Goal: Task Accomplishment & Management: Manage account settings

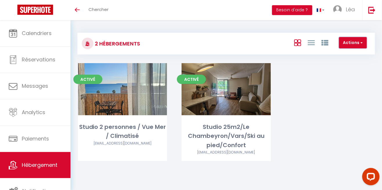
click at [355, 44] on button "Actions" at bounding box center [353, 43] width 28 height 12
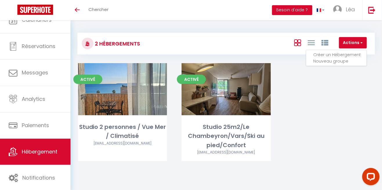
click at [347, 54] on li "Créer un Hébergement" at bounding box center [339, 55] width 53 height 6
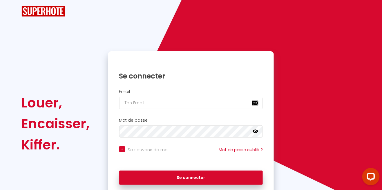
checkbox input "true"
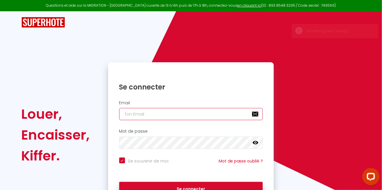
click at [200, 113] on input "email" at bounding box center [191, 114] width 144 height 12
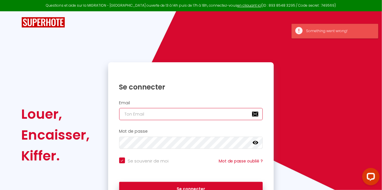
type input "[EMAIL_ADDRESS][DOMAIN_NAME]"
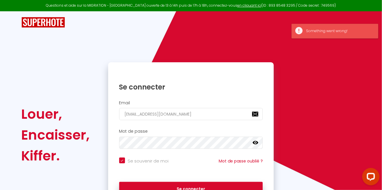
click at [119, 182] on button "Se connecter" at bounding box center [191, 189] width 144 height 14
checkbox input "true"
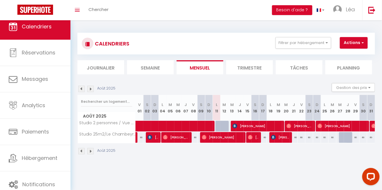
scroll to position [8, 0]
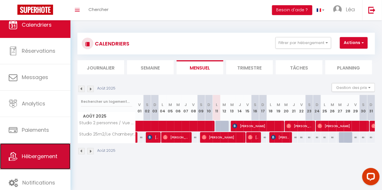
click at [37, 155] on span "Hébergement" at bounding box center [40, 156] width 36 height 7
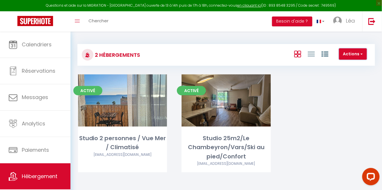
click at [353, 53] on button "Actions" at bounding box center [353, 54] width 28 height 12
click at [339, 66] on li "Créer un Hébergement" at bounding box center [339, 66] width 53 height 6
select select "3"
select select "2"
select select "1"
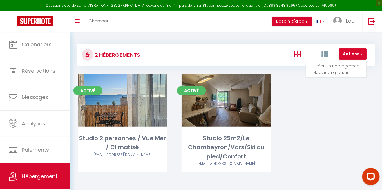
select select "1"
select select "28"
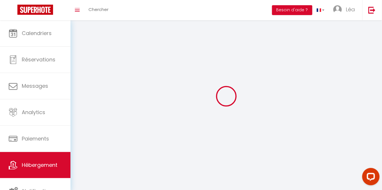
select select
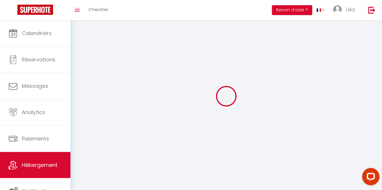
select select
checkbox input "false"
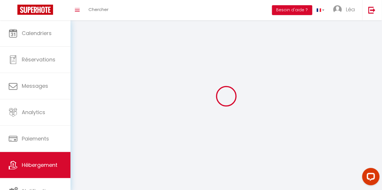
select select
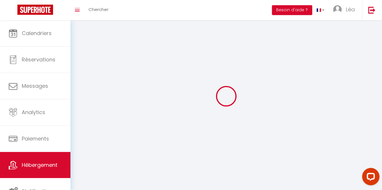
select select
checkbox input "false"
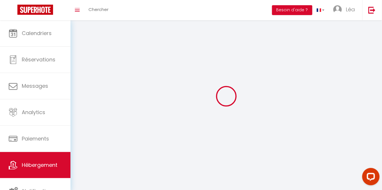
checkbox input "false"
select select
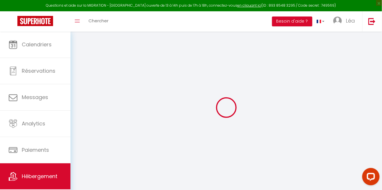
select select
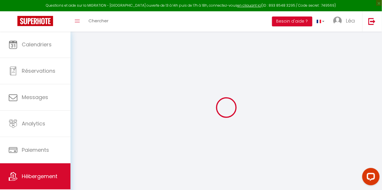
select select
checkbox input "false"
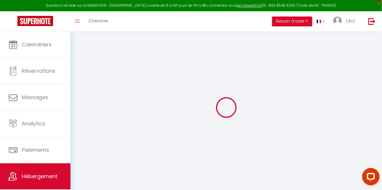
select select
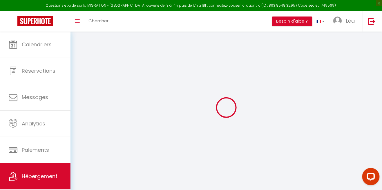
select select
checkbox input "false"
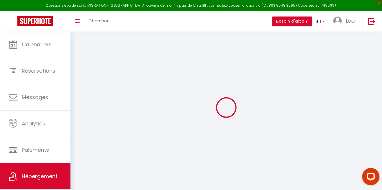
checkbox input "false"
select select
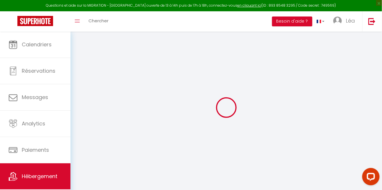
checkbox input "false"
select select
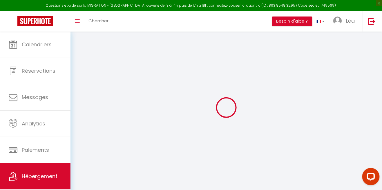
select select
select select "15:00"
select select "23:45"
select select "11:00"
select select "30"
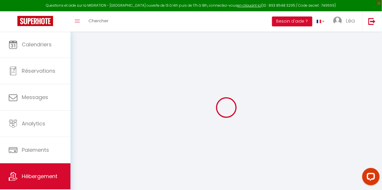
select select "120"
select select
checkbox input "false"
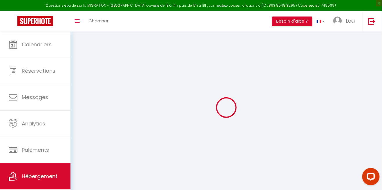
checkbox input "false"
select select
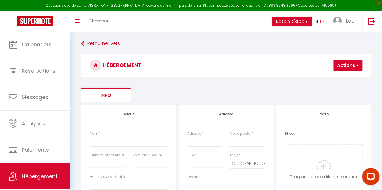
select select
checkbox input "false"
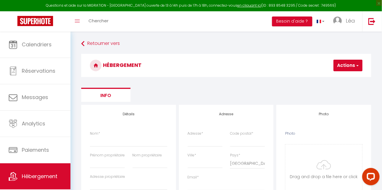
select select
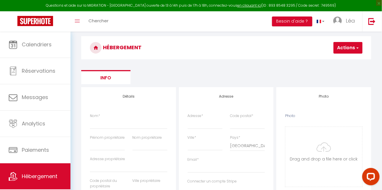
scroll to position [14, 0]
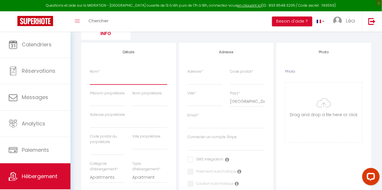
click at [125, 81] on input "Nom *" at bounding box center [128, 79] width 77 height 10
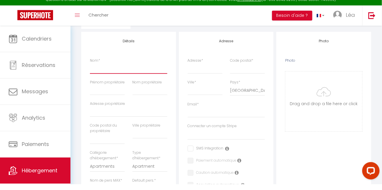
scroll to position [52, 0]
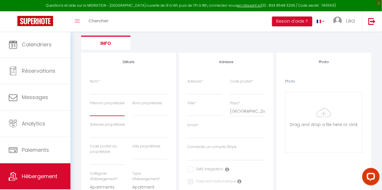
click at [108, 113] on input "Prénom propriétaire" at bounding box center [107, 111] width 35 height 10
type input "p"
select select
checkbox input "false"
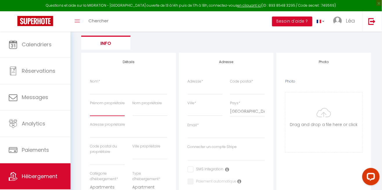
checkbox input "false"
select select
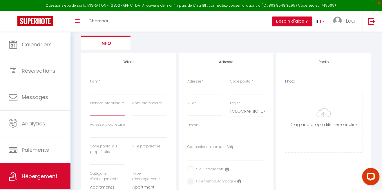
checkbox input "false"
select select
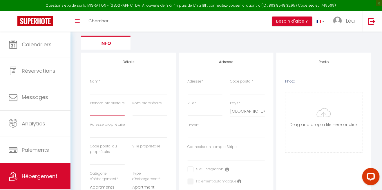
select select
type input "[PERSON_NAME]"
click at [152, 113] on input "Nom propriétaire" at bounding box center [150, 111] width 35 height 10
select select
checkbox input "false"
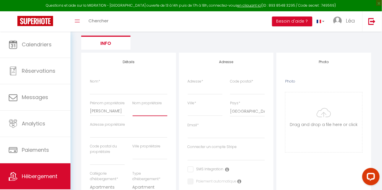
checkbox input "false"
select select
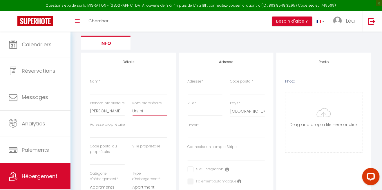
type input "Ursini"
click at [139, 135] on input "Adresse propriétaire" at bounding box center [128, 133] width 77 height 10
select select
checkbox input "false"
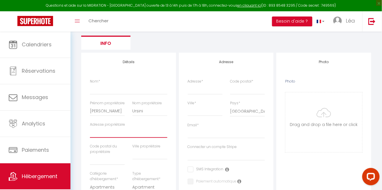
checkbox input "false"
select select
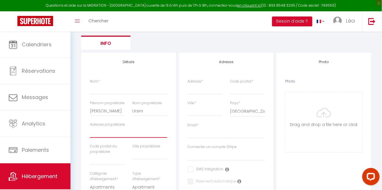
checkbox input "false"
select select
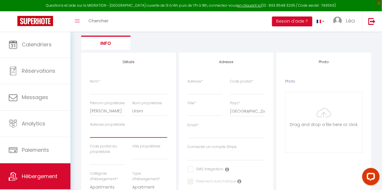
select select
type input "8"
select select
checkbox input "false"
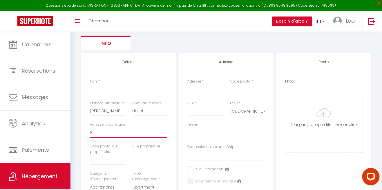
checkbox input "false"
select select
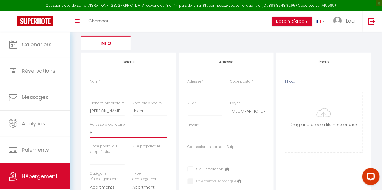
checkbox input "false"
select select
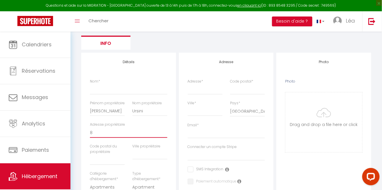
select select
type input "86"
select select
checkbox input "false"
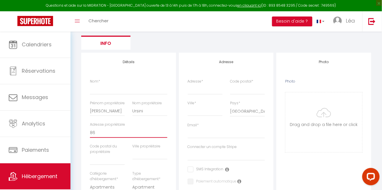
checkbox input "false"
select select
type input "865"
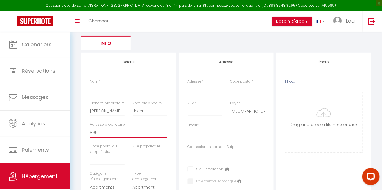
select select
checkbox input "false"
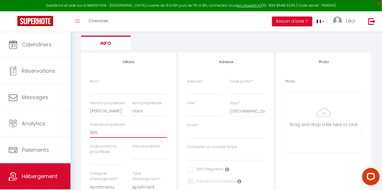
select select
type input "865"
select select
checkbox input "false"
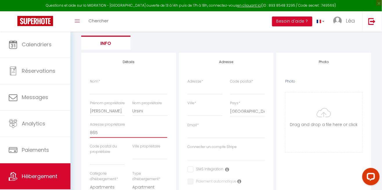
checkbox input "false"
select select
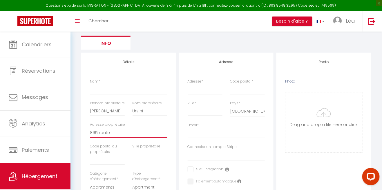
type input "865 route"
select select
checkbox input "false"
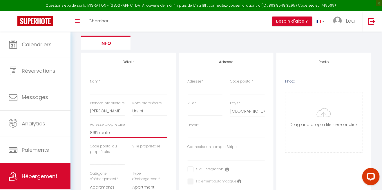
checkbox input "false"
select select
type input "865 route de"
select select
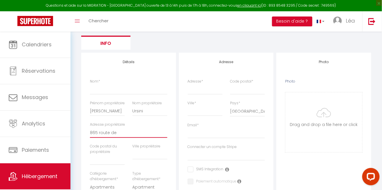
checkbox input "false"
select select
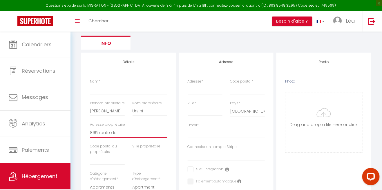
select select
checkbox input "false"
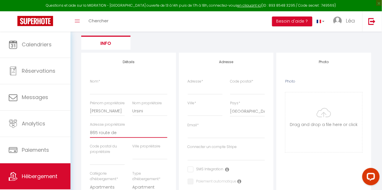
checkbox input "false"
select select
type input "865 route de la"
select select
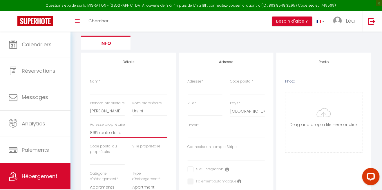
checkbox input "false"
select select
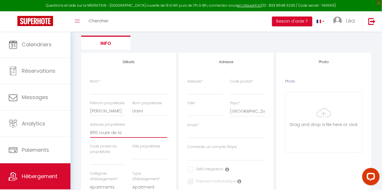
select select
checkbox input "false"
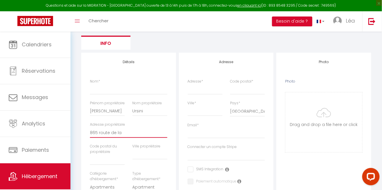
checkbox input "false"
select select
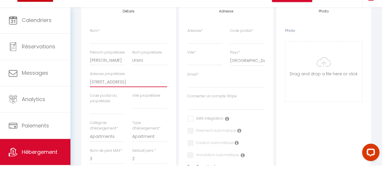
type input "[STREET_ADDRESS]"
click at [102, 134] on input "text" at bounding box center [107, 133] width 35 height 10
select select
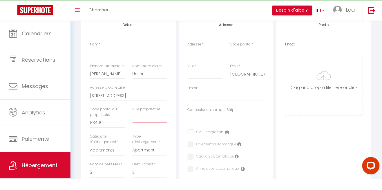
click at [144, 130] on input "text" at bounding box center [150, 128] width 35 height 10
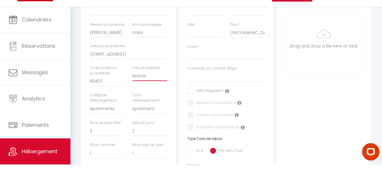
scroll to position [107, 0]
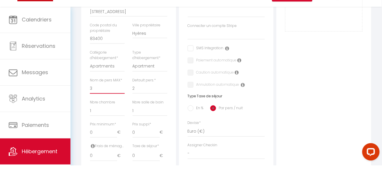
click at [93, 115] on select "1 2 3 4 5 6 7 8 9 10 11 12 13 14" at bounding box center [107, 113] width 35 height 11
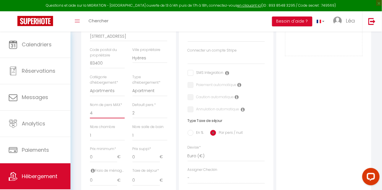
click at [90, 108] on select "1 2 3 4 5 6 7 8 9 10 11 12 13 14" at bounding box center [107, 113] width 35 height 11
click at [155, 113] on select "1 2 3 4 5 6 7 8 9 10 11 12 13 14" at bounding box center [150, 113] width 35 height 11
click at [133, 108] on select "1 2 3 4 5 6 7 8 9 10 11 12 13 14" at bounding box center [150, 113] width 35 height 11
click at [156, 103] on span "*" at bounding box center [155, 104] width 2 height 5
click at [156, 108] on select "1 2 3 4 5 6 7 8 9 10 11 12 13 14" at bounding box center [150, 113] width 35 height 11
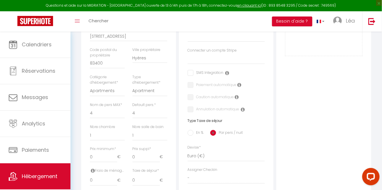
click at [156, 104] on span "*" at bounding box center [155, 104] width 2 height 5
click at [156, 108] on select "1 2 3 4 5 6 7 8 9 10 11 12 13 14" at bounding box center [150, 113] width 35 height 11
click at [157, 108] on select "1 2 3 4 5 6 7 8 9 10 11 12 13 14" at bounding box center [150, 113] width 35 height 11
click at [156, 114] on select "1 2 3 4 5 6 7 8 9 10 11 12 13 14" at bounding box center [150, 113] width 35 height 11
click at [118, 117] on select "1 2 3 4 5 6 7 8 9 10 11 12 13 14" at bounding box center [107, 113] width 35 height 11
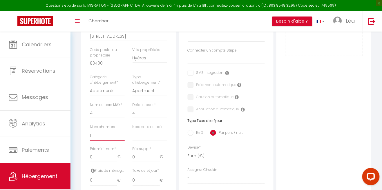
click at [106, 138] on select "0 1 2 3 4 5 6 7 8 9 10 11 12 13" at bounding box center [107, 135] width 35 height 11
click at [90, 130] on select "0 1 2 3 4 5 6 7 8 9 10 11 12 13" at bounding box center [107, 135] width 35 height 11
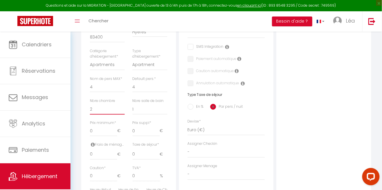
scroll to position [185, 0]
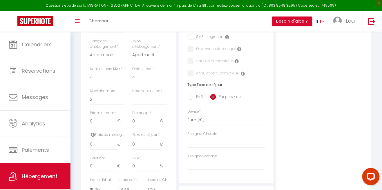
click at [98, 156] on label "Caution *" at bounding box center [98, 159] width 16 height 6
click at [98, 162] on input "0" at bounding box center [103, 167] width 27 height 10
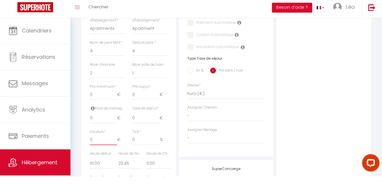
scroll to position [199, 0]
click at [103, 132] on input "0" at bounding box center [103, 131] width 27 height 10
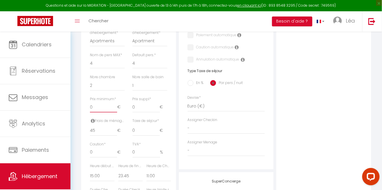
click at [99, 107] on input "0" at bounding box center [103, 107] width 27 height 10
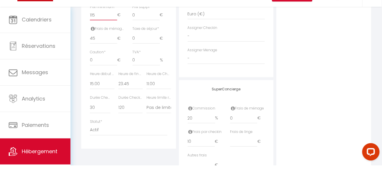
scroll to position [266, 0]
click at [124, 110] on select "00:00 00:15 00:30 00:45 01:00 01:15 01:30 01:45 02:00 02:15 02:30 02:45 03:00" at bounding box center [130, 108] width 24 height 11
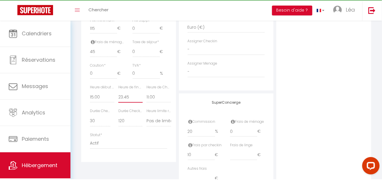
scroll to position [267, 0]
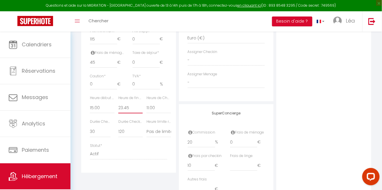
click at [118, 103] on select "00:00 00:15 00:30 00:45 01:00 01:15 01:30 01:45 02:00 02:15 02:30 02:45 03:00" at bounding box center [130, 108] width 24 height 11
click at [151, 110] on select "00:00 00:15 00:30 00:45 01:00 01:15 01:30 01:45 02:00 02:15 02:30 02:45 03:00" at bounding box center [158, 108] width 24 height 11
click at [146, 103] on select "00:00 00:15 00:30 00:45 01:00 01:15 01:30 01:45 02:00 02:15 02:30 02:45 03:00" at bounding box center [158, 108] width 24 height 11
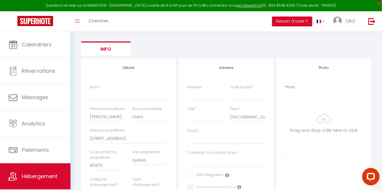
scroll to position [44, 0]
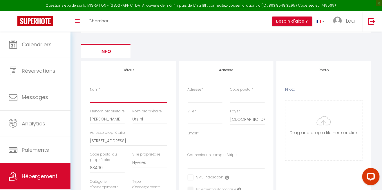
click at [144, 98] on input "Nom *" at bounding box center [128, 97] width 77 height 10
click at [129, 97] on input "Charmant" at bounding box center [128, 97] width 77 height 10
paste input "[PERSON_NAME] appartement à [GEOGRAPHIC_DATA] 4 pers au calme"
click at [200, 91] on label "Adresse *" at bounding box center [196, 90] width 16 height 6
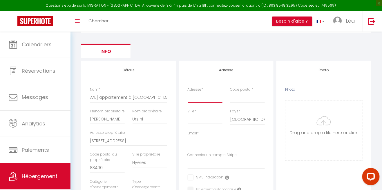
click at [200, 92] on input "Adresse *" at bounding box center [205, 97] width 35 height 10
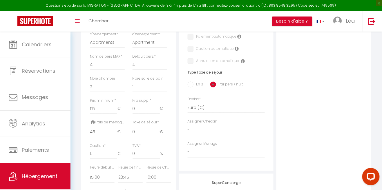
scroll to position [196, 0]
click at [97, 157] on input "0" at bounding box center [103, 155] width 27 height 10
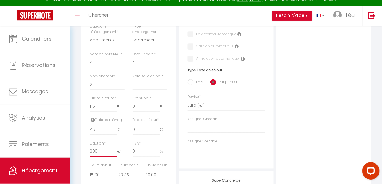
scroll to position [218, 0]
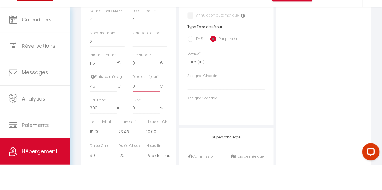
click at [139, 113] on input "0" at bounding box center [146, 111] width 27 height 10
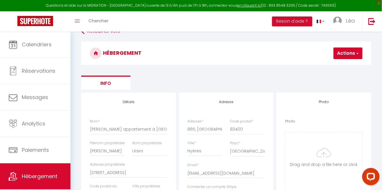
scroll to position [0, 0]
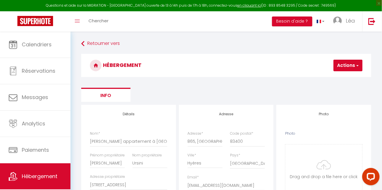
click at [355, 68] on button "Actions" at bounding box center [347, 66] width 29 height 12
click at [347, 80] on link "Enregistrer" at bounding box center [339, 79] width 46 height 8
click at [355, 63] on button "Actions" at bounding box center [347, 66] width 29 height 12
click at [342, 76] on input "Enregistrer" at bounding box center [332, 78] width 21 height 6
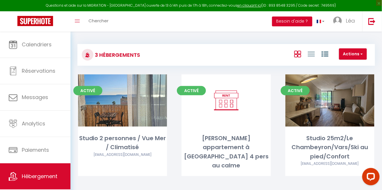
click at [296, 21] on button "Besoin d'aide ?" at bounding box center [292, 22] width 40 height 10
click at [296, 24] on button "Besoin d'aide ?" at bounding box center [292, 22] width 40 height 10
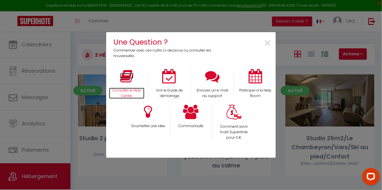
click at [130, 82] on icon at bounding box center [126, 76] width 13 height 14
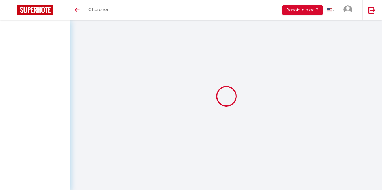
select select "3"
select select "2"
select select "1"
select select
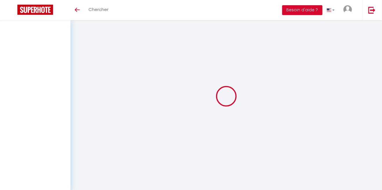
select select
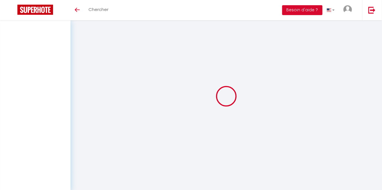
checkbox input "false"
select select
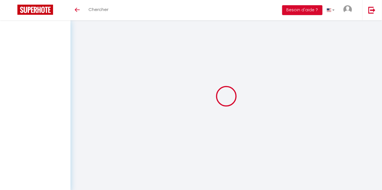
select select
select select "1"
select select "28"
select select
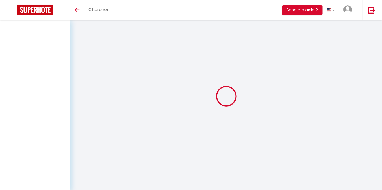
select select
checkbox input "false"
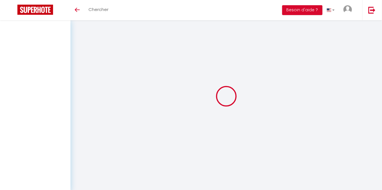
checkbox input "false"
select select
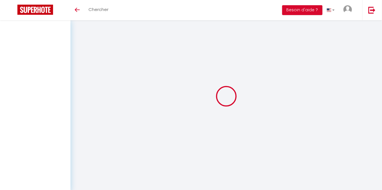
select select
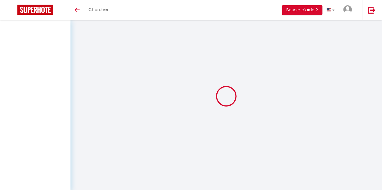
checkbox input "false"
select select
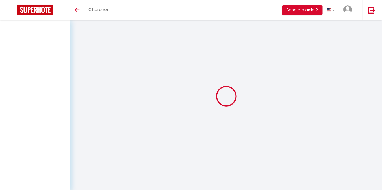
select select
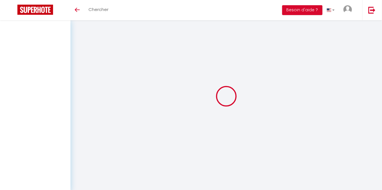
select select
checkbox input "false"
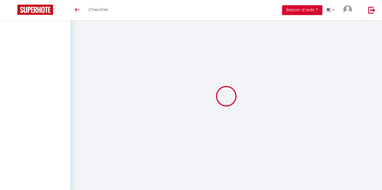
checkbox input "false"
select select
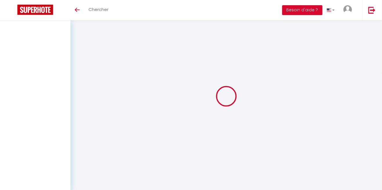
select select
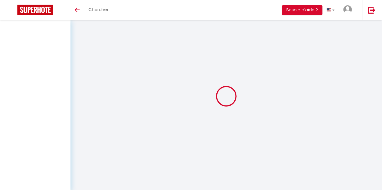
checkbox input "false"
select select
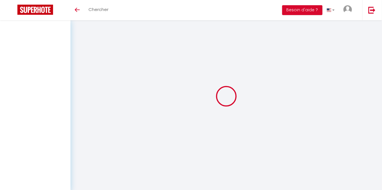
select select
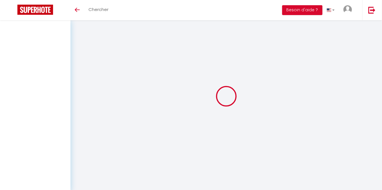
select select
checkbox input "false"
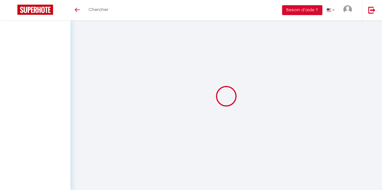
checkbox input "false"
select select
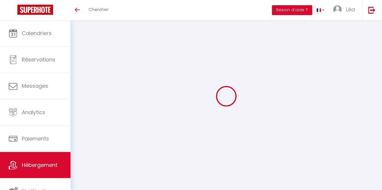
select select
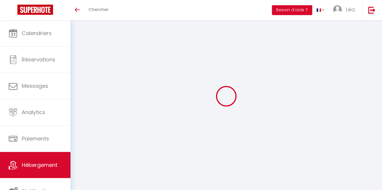
select select
checkbox input "false"
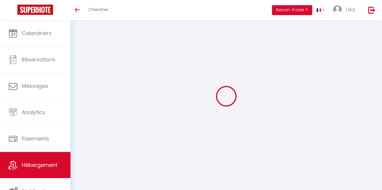
select select
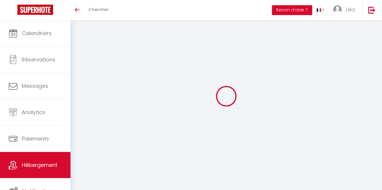
select select
checkbox input "false"
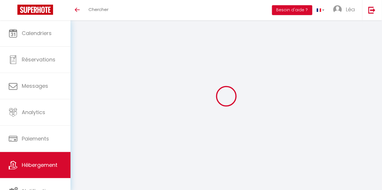
checkbox input "false"
select select
type input "[PERSON_NAME] appartement à [GEOGRAPHIC_DATA] 4 pers au calme"
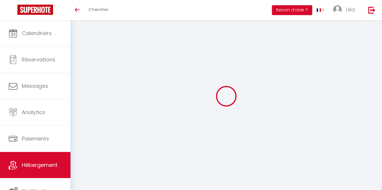
type input "[PERSON_NAME]"
type input "[STREET_ADDRESS]"
type input "83400"
type input "Hyères"
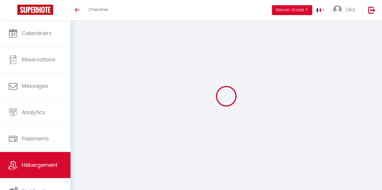
select select "4"
select select "2"
type input "115"
type input "45"
type input "1.11"
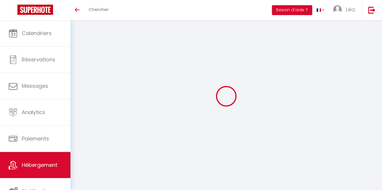
type input "300"
select select
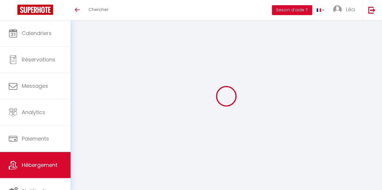
select select
type input "865, [GEOGRAPHIC_DATA]"
type input "83400"
type input "Hyères"
type input "[EMAIL_ADDRESS][DOMAIN_NAME]"
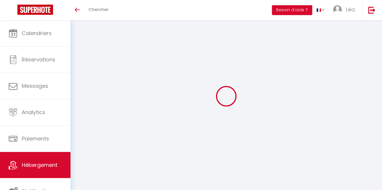
select select
checkbox input "false"
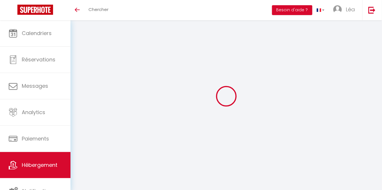
type input "0"
select select
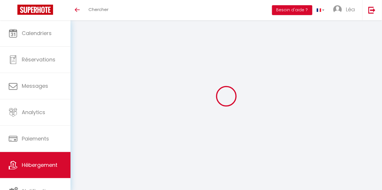
select select
checkbox input "false"
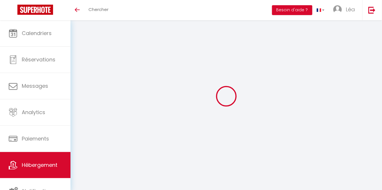
checkbox input "false"
select select
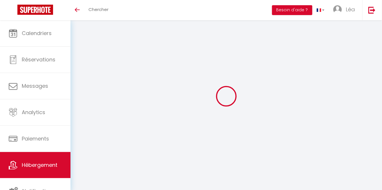
select select
checkbox input "false"
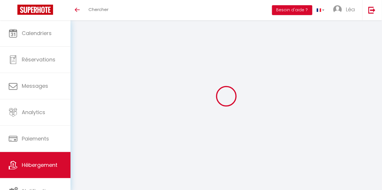
checkbox input "false"
select select
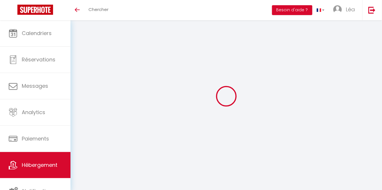
select select
checkbox input "false"
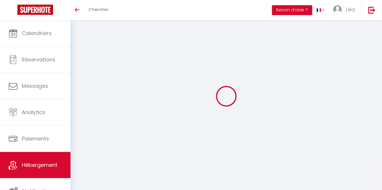
checkbox input "false"
select select
checkbox input "false"
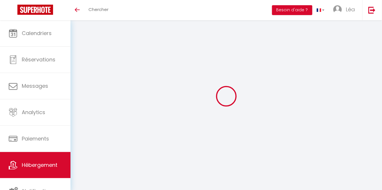
checkbox input "false"
select select "15:00"
select select "23:45"
select select "10:00"
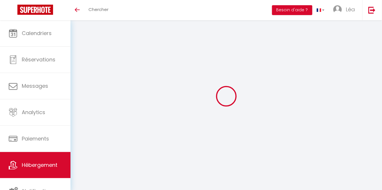
select select "30"
select select "120"
select select
checkbox input "false"
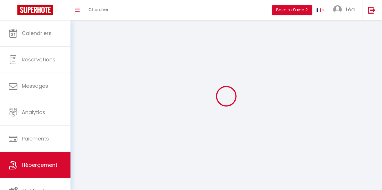
checkbox input "false"
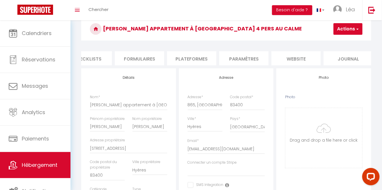
scroll to position [0, 232]
click at [191, 55] on li "Plateformes" at bounding box center [187, 58] width 49 height 14
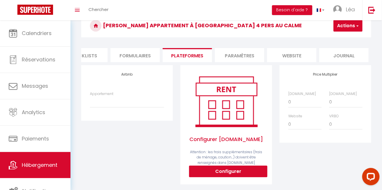
scroll to position [30, 0]
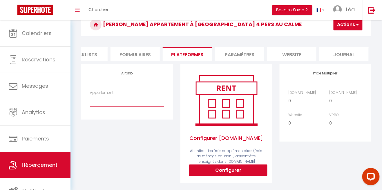
click at [137, 101] on select "Appartement" at bounding box center [127, 100] width 74 height 11
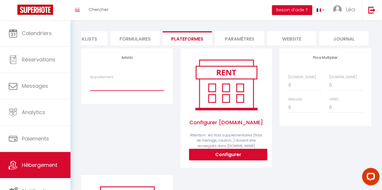
scroll to position [0, 0]
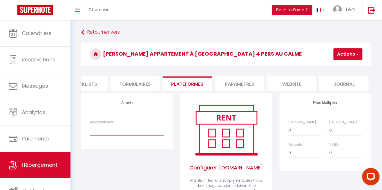
click at [137, 132] on select "Appartement" at bounding box center [127, 130] width 74 height 11
click at [90, 125] on select "Appartement" at bounding box center [127, 130] width 74 height 11
click at [296, 10] on button "Besoin d'aide ?" at bounding box center [292, 10] width 40 height 10
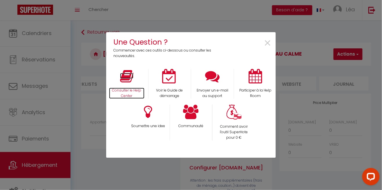
click at [127, 82] on icon at bounding box center [126, 76] width 13 height 14
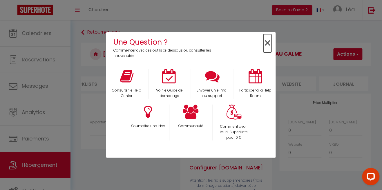
click at [266, 41] on span "×" at bounding box center [268, 43] width 8 height 18
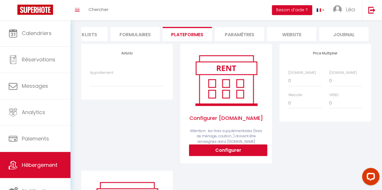
scroll to position [48, 0]
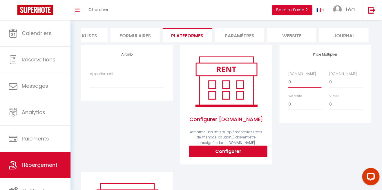
click at [294, 81] on select "0 + 1 % + 2 % + 3 % + 4 % + 5 % + 6 % + 7 % + 8 % + 9 %" at bounding box center [304, 82] width 33 height 11
select select "+ 15 %"
click at [288, 77] on select "0 + 1 % + 2 % + 3 % + 4 % + 5 % + 6 % + 7 % + 8 % + 9 %" at bounding box center [304, 82] width 33 height 11
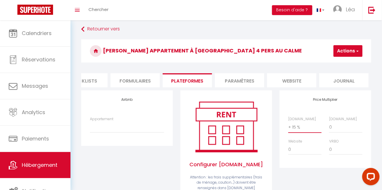
scroll to position [0, 0]
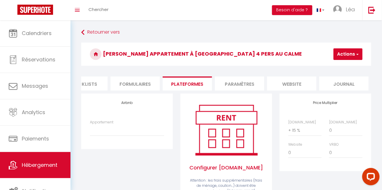
click at [353, 49] on button "Actions" at bounding box center [347, 54] width 29 height 12
click at [341, 68] on link "Enregistrer" at bounding box center [339, 67] width 46 height 8
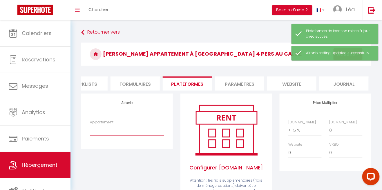
click at [140, 133] on select "Appartement" at bounding box center [127, 130] width 74 height 11
click at [134, 179] on div "Airbnb Appartement" at bounding box center [126, 157] width 99 height 127
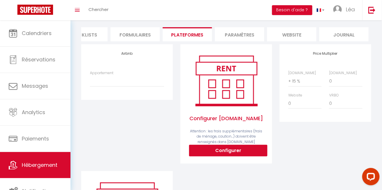
scroll to position [49, 0]
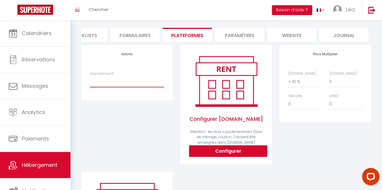
click at [151, 84] on select "Appartement" at bounding box center [127, 81] width 74 height 11
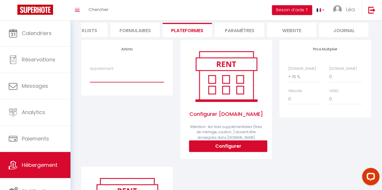
scroll to position [54, 0]
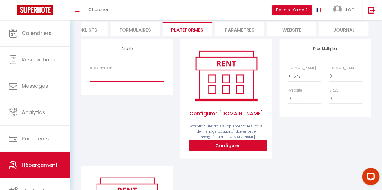
click at [146, 79] on select "Appartement" at bounding box center [127, 76] width 74 height 11
click at [297, 11] on button "Besoin d'aide ?" at bounding box center [292, 10] width 40 height 10
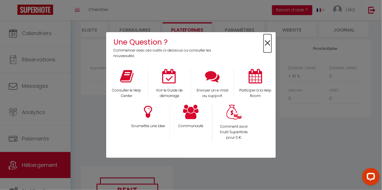
click at [266, 46] on span "×" at bounding box center [268, 43] width 8 height 18
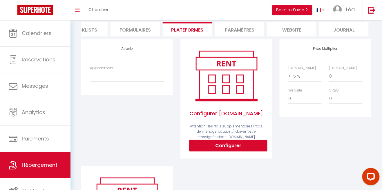
click at [112, 30] on li "Formulaires" at bounding box center [134, 29] width 49 height 14
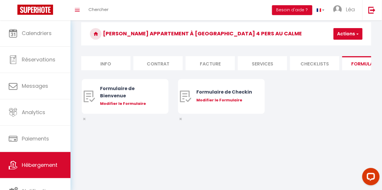
click at [110, 56] on li "Info" at bounding box center [105, 63] width 49 height 14
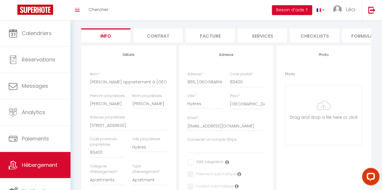
select select
checkbox input "false"
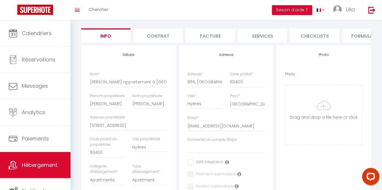
click at [161, 38] on li "Contrat" at bounding box center [157, 35] width 49 height 14
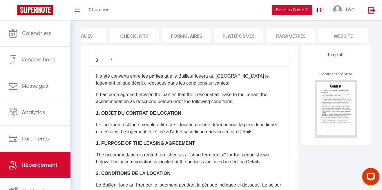
scroll to position [0, 181]
click at [241, 40] on li "Plateformes" at bounding box center [237, 35] width 49 height 14
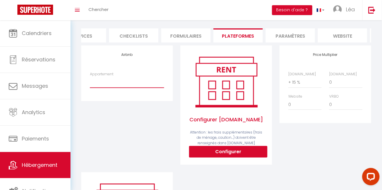
click at [138, 80] on select "Appartement" at bounding box center [127, 82] width 74 height 11
click at [90, 77] on select "Appartement" at bounding box center [127, 82] width 74 height 11
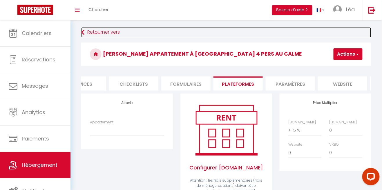
click at [84, 29] on icon at bounding box center [82, 32] width 3 height 10
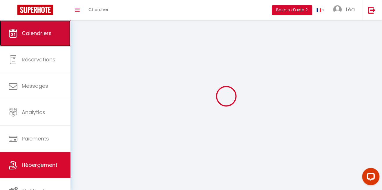
click at [37, 37] on span "Calendriers" at bounding box center [37, 33] width 30 height 7
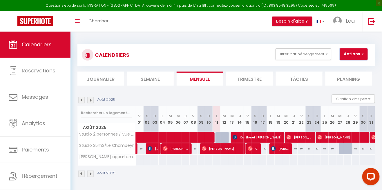
click at [363, 54] on span "button" at bounding box center [361, 54] width 3 height 6
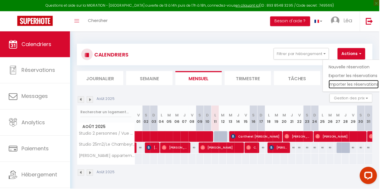
click at [372, 85] on link "Importer les réservations" at bounding box center [356, 85] width 50 height 9
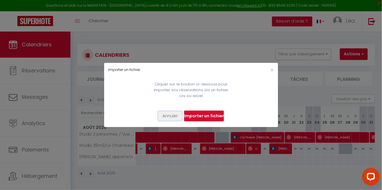
click at [166, 116] on button "Annuler" at bounding box center [170, 116] width 24 height 10
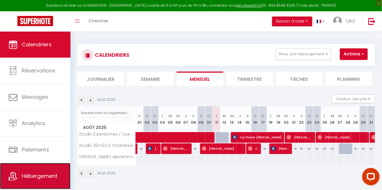
click at [44, 177] on span "Hébergement" at bounding box center [40, 176] width 36 height 7
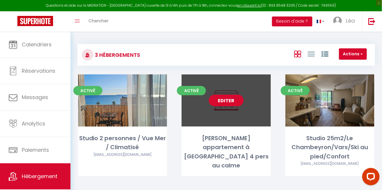
click at [231, 101] on link "Editer" at bounding box center [226, 101] width 35 height 12
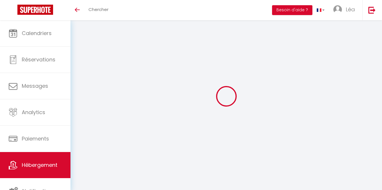
select select "3"
select select "2"
select select "1"
select select
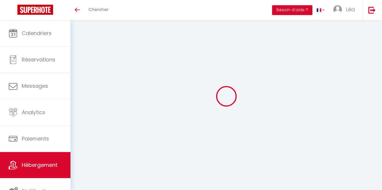
select select "28"
select select
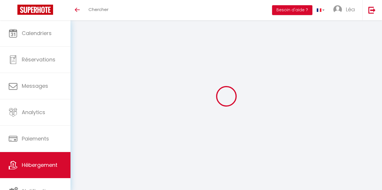
select select
checkbox input "false"
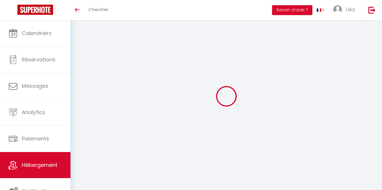
checkbox input "false"
select select
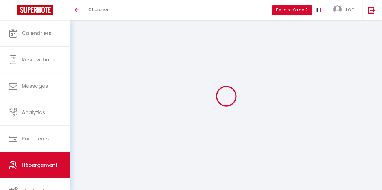
select select
checkbox input "false"
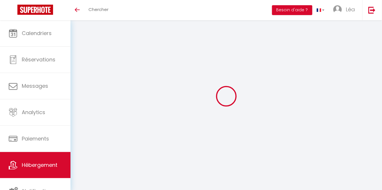
checkbox input "false"
select select
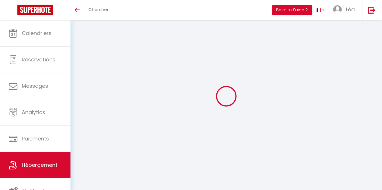
type input "[PERSON_NAME] appartement à [GEOGRAPHIC_DATA] 4 pers au calme"
type input "[PERSON_NAME]"
type input "[STREET_ADDRESS]"
type input "83400"
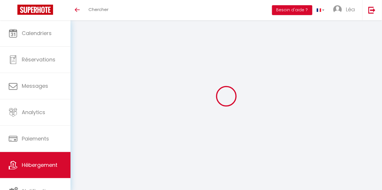
type input "Hyères"
select select "4"
select select "2"
type input "115"
type input "45"
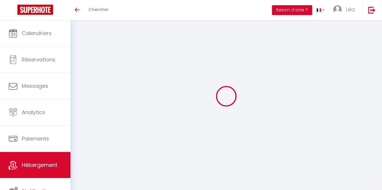
type input "1.11"
type input "300"
select select
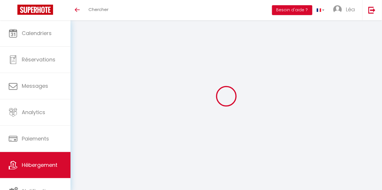
select select
type input "865, [GEOGRAPHIC_DATA]"
type input "83400"
type input "Hyères"
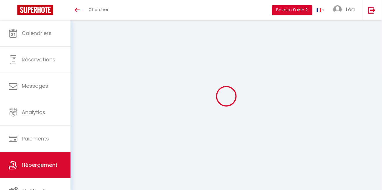
type input "[EMAIL_ADDRESS][DOMAIN_NAME]"
select select
checkbox input "false"
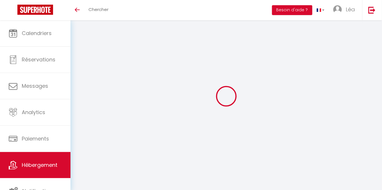
checkbox input "false"
type input "0"
select select
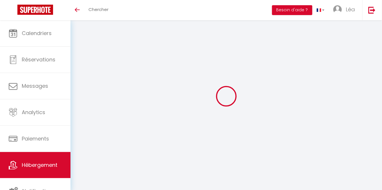
select select
checkbox input "false"
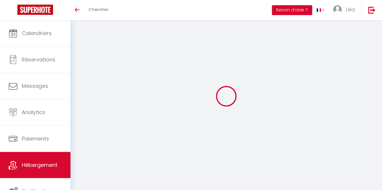
checkbox input "false"
select select
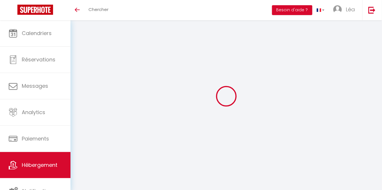
select select
checkbox input "false"
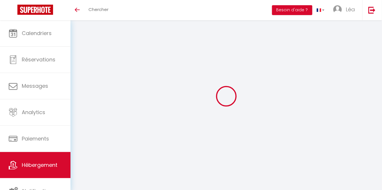
checkbox input "false"
select select
checkbox input "false"
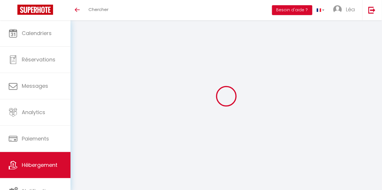
checkbox input "false"
select select
checkbox input "false"
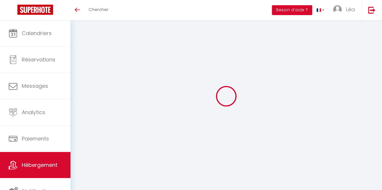
checkbox input "false"
select select "15:00"
select select "23:45"
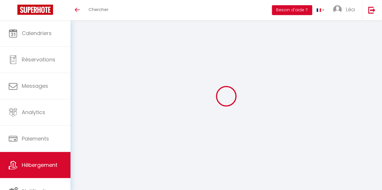
select select "10:00"
select select "30"
select select "120"
select select
checkbox input "false"
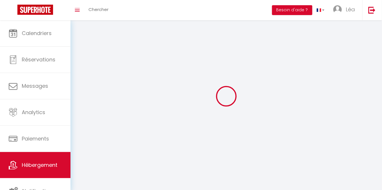
checkbox input "false"
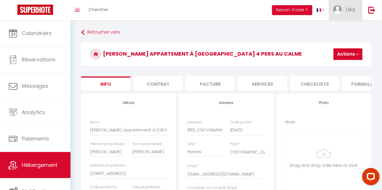
click at [344, 15] on link "Léa" at bounding box center [345, 10] width 33 height 20
click at [342, 29] on link "Paramètres" at bounding box center [339, 29] width 43 height 10
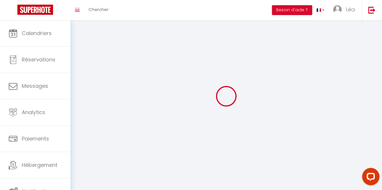
type input "omaPMmjfUsrS9Zq2lhkDswxHa"
type input "72KC3oe8GcqZaUpGOSObdCSrg"
type input "[URL][DOMAIN_NAME]"
select select "fr"
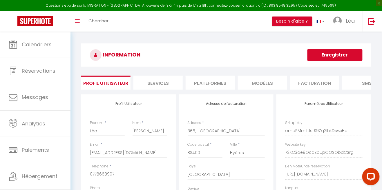
click at [214, 83] on li "Plateformes" at bounding box center [210, 83] width 49 height 14
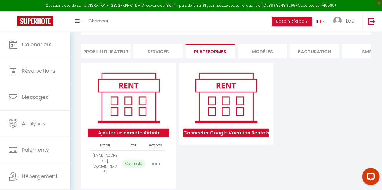
scroll to position [35, 0]
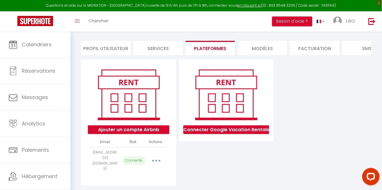
click at [151, 108] on img at bounding box center [129, 95] width 74 height 56
click at [151, 126] on button "Ajouter un compte Airbnb" at bounding box center [128, 130] width 81 height 9
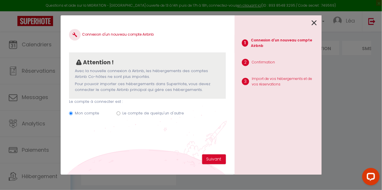
click at [314, 26] on icon at bounding box center [314, 23] width 5 height 9
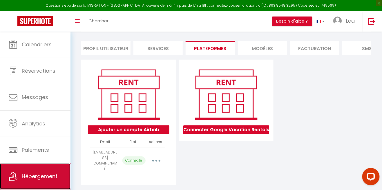
click at [50, 175] on span "Hébergement" at bounding box center [40, 176] width 36 height 7
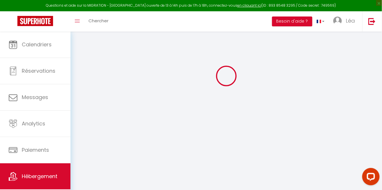
scroll to position [59, 0]
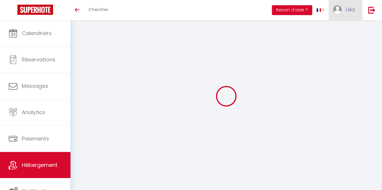
click at [347, 10] on span "Léa" at bounding box center [350, 9] width 9 height 7
select select "15:00"
select select "23:45"
select select "10:00"
select select "30"
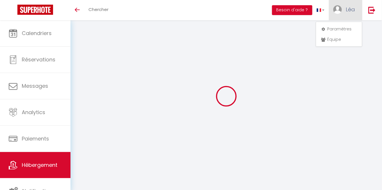
select select "120"
select select
checkbox input "false"
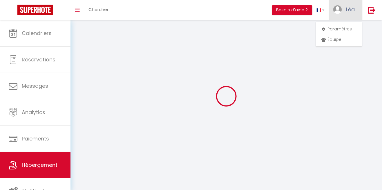
checkbox input "false"
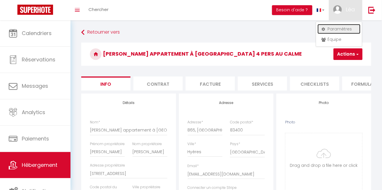
click at [345, 30] on link "Paramètres" at bounding box center [339, 29] width 43 height 10
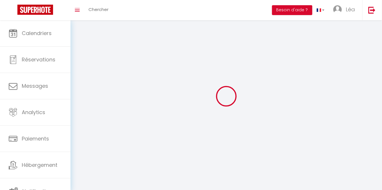
type input "Léa"
type input "[PERSON_NAME]"
type input "0778668907"
type input "865, [GEOGRAPHIC_DATA]"
type input "83400"
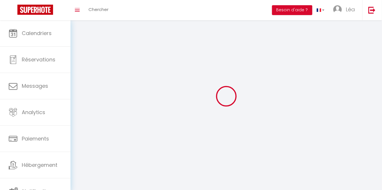
type input "Hyères"
type input "omaPMmjfUsrS9Zq2lhkDswxHa"
type input "72KC3oe8GcqZaUpGOSObdCSrg"
type input "[URL][DOMAIN_NAME]"
select select "28"
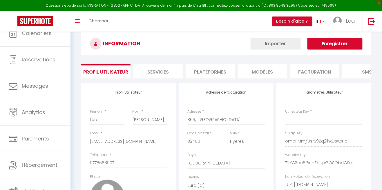
type input "omaPMmjfUsrS9Zq2lhkDswxHa"
type input "72KC3oe8GcqZaUpGOSObdCSrg"
type input "[URL][DOMAIN_NAME]"
select select "fr"
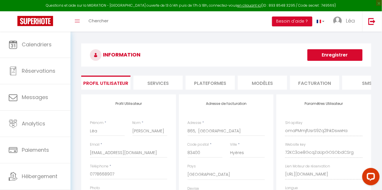
click at [224, 81] on li "Plateformes" at bounding box center [210, 83] width 49 height 14
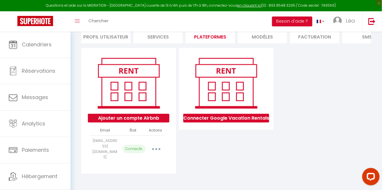
scroll to position [54, 0]
click at [160, 144] on button "button" at bounding box center [155, 149] width 15 height 11
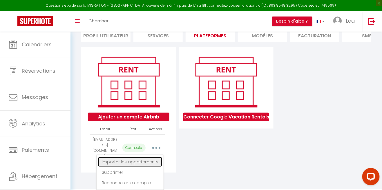
click at [154, 157] on link "Importer les appartements" at bounding box center [130, 162] width 64 height 10
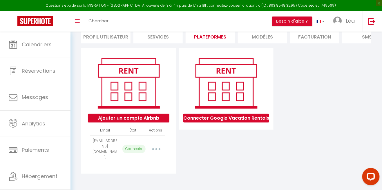
select select "58383"
select select "72913"
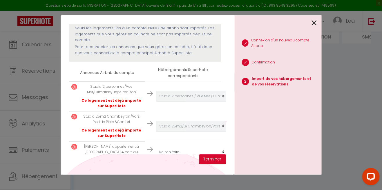
scroll to position [69, 0]
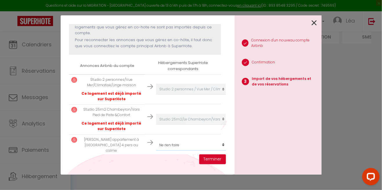
click at [223, 95] on select "Créer un nouveau hébergement Ne rien faire Studio 2 personnes / Vue Mer / Clima…" at bounding box center [191, 89] width 71 height 11
select select "75346"
click at [156, 95] on select "Créer un nouveau hébergement Ne rien faire Studio 2 personnes / Vue Mer / Clima…" at bounding box center [191, 89] width 71 height 11
click at [219, 157] on button "Terminer" at bounding box center [212, 160] width 27 height 10
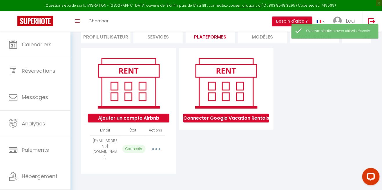
scroll to position [59, 0]
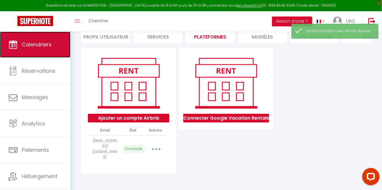
click at [50, 43] on span "Calendriers" at bounding box center [37, 44] width 30 height 7
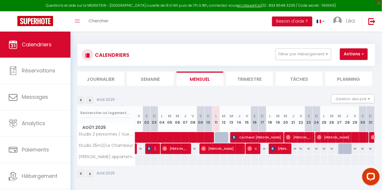
click at [255, 82] on li "Trimestre" at bounding box center [249, 79] width 47 height 14
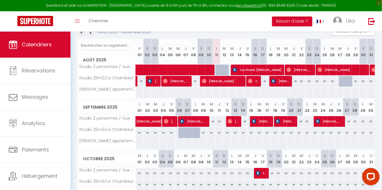
scroll to position [75, 0]
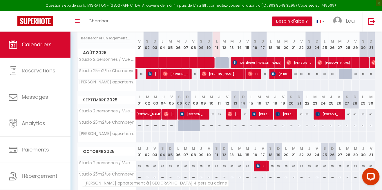
click at [117, 186] on span "[PERSON_NAME] appartement à [GEOGRAPHIC_DATA] 4 pers au calme" at bounding box center [155, 183] width 147 height 7
click at [212, 190] on div at bounding box center [209, 189] width 8 height 11
type input "Ven 10 Octobre 2025"
type input "[PERSON_NAME] 11 Octobre 2025"
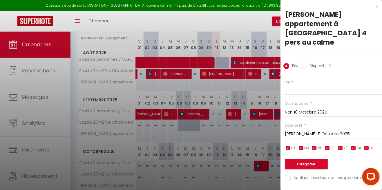
click at [304, 85] on input "Prix" at bounding box center [333, 90] width 97 height 10
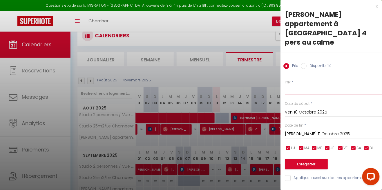
scroll to position [0, 0]
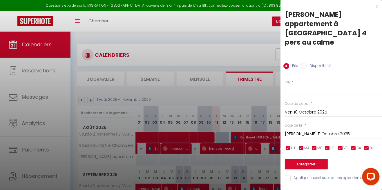
click at [231, 38] on div at bounding box center [191, 95] width 382 height 190
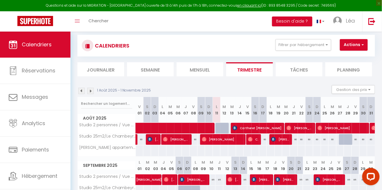
scroll to position [28, 0]
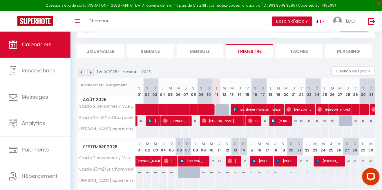
click at [218, 131] on div at bounding box center [217, 132] width 8 height 11
type input "Lun 11 Août 2025"
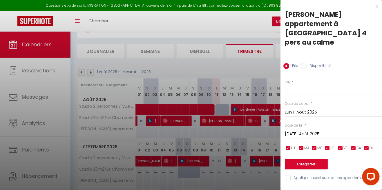
click at [311, 130] on input "[DATE] Août 2025" at bounding box center [333, 134] width 97 height 8
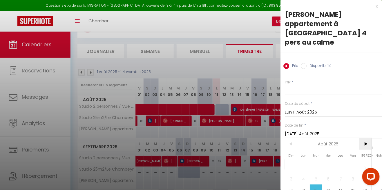
click at [367, 138] on span ">" at bounding box center [365, 144] width 12 height 12
click at [366, 138] on span ">" at bounding box center [365, 144] width 12 height 12
click at [367, 138] on span ">" at bounding box center [365, 144] width 12 height 12
click at [366, 138] on span ">" at bounding box center [365, 144] width 12 height 12
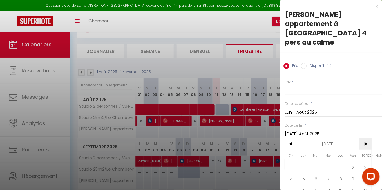
click at [366, 138] on span ">" at bounding box center [365, 144] width 12 height 12
click at [287, 138] on span "<" at bounding box center [291, 144] width 12 height 12
click at [288, 138] on span "<" at bounding box center [291, 144] width 12 height 12
type input "Jeu 25 Décembre 2025"
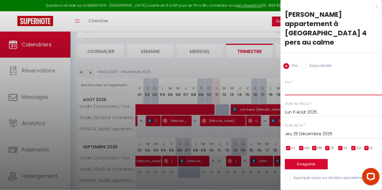
click at [341, 85] on input "Prix" at bounding box center [333, 90] width 97 height 10
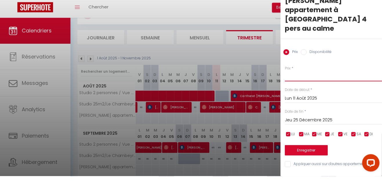
scroll to position [42, 0]
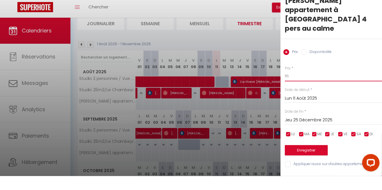
type input "115"
click at [319, 159] on button "Enregistrer" at bounding box center [306, 164] width 43 height 10
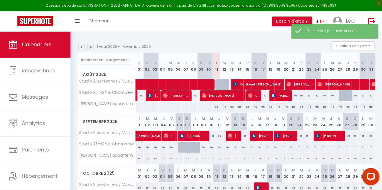
scroll to position [75, 0]
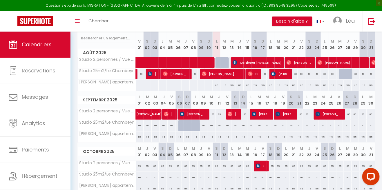
click at [355, 189] on div "115" at bounding box center [356, 189] width 8 height 11
type input "115"
type input "Mer 29 Octobre 2025"
type input "Jeu 30 Octobre 2025"
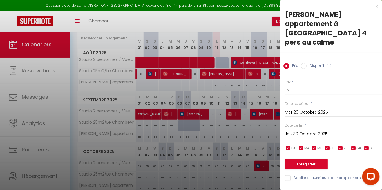
click at [311, 109] on input "Mer 29 Octobre 2025" at bounding box center [333, 113] width 97 height 8
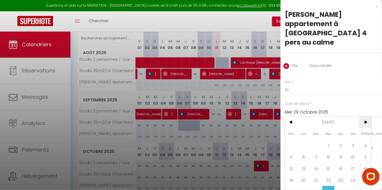
click at [367, 117] on span ">" at bounding box center [365, 123] width 12 height 12
click at [342, 175] on span "25" at bounding box center [340, 181] width 12 height 12
type input "Jeu 25 Décembre 2025"
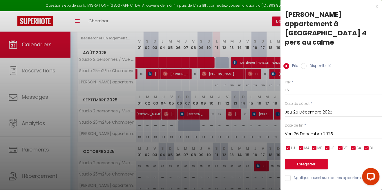
click at [319, 130] on input "Ven 26 Décembre 2025" at bounding box center [333, 134] width 97 height 8
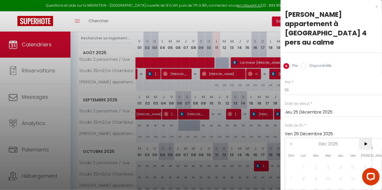
click at [369, 138] on span ">" at bounding box center [365, 144] width 12 height 12
click at [368, 138] on span ">" at bounding box center [365, 144] width 12 height 12
click at [366, 138] on span ">" at bounding box center [365, 144] width 12 height 12
click at [367, 138] on span ">" at bounding box center [365, 144] width 12 height 12
click at [369, 138] on span ">" at bounding box center [365, 144] width 12 height 12
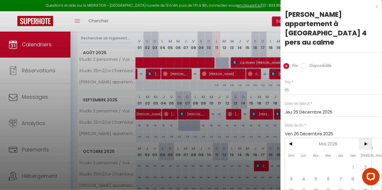
click at [367, 138] on span ">" at bounding box center [365, 144] width 12 height 12
click at [368, 138] on span ">" at bounding box center [365, 144] width 12 height 12
click at [369, 138] on span ">" at bounding box center [365, 144] width 12 height 12
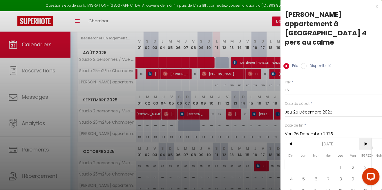
click at [367, 138] on span ">" at bounding box center [365, 144] width 12 height 12
click at [368, 138] on span ">" at bounding box center [365, 144] width 12 height 12
click at [369, 138] on span ">" at bounding box center [365, 144] width 12 height 12
click at [289, 138] on span "<" at bounding box center [291, 144] width 12 height 12
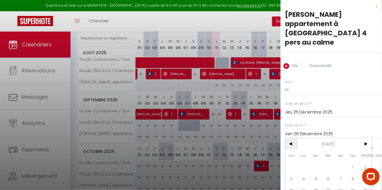
click at [289, 138] on span "<" at bounding box center [291, 144] width 12 height 12
type input "Jeu 31 Décembre 2026"
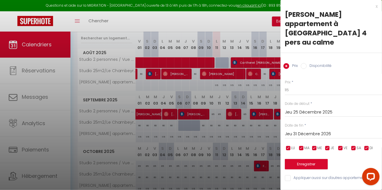
click at [308, 63] on label "Disponibilité" at bounding box center [319, 66] width 25 height 6
click at [307, 63] on input "Disponibilité" at bounding box center [304, 66] width 6 height 6
radio input "true"
radio input "false"
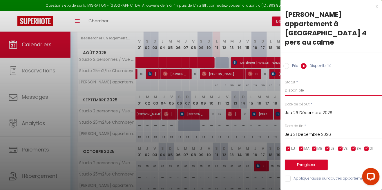
click at [318, 85] on select "Disponible Indisponible" at bounding box center [333, 90] width 97 height 11
select select "0"
click at [285, 85] on select "Disponible Indisponible" at bounding box center [333, 90] width 97 height 11
click at [314, 160] on button "Enregistrer" at bounding box center [306, 165] width 43 height 10
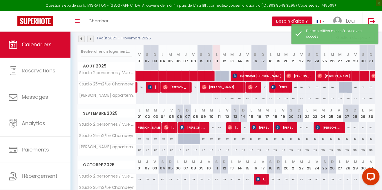
scroll to position [61, 0]
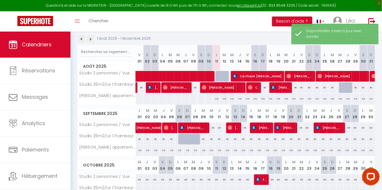
click at [90, 37] on img at bounding box center [90, 39] width 6 height 6
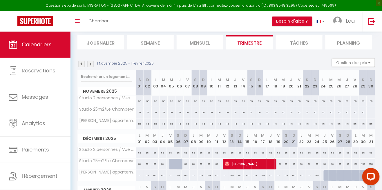
scroll to position [37, 0]
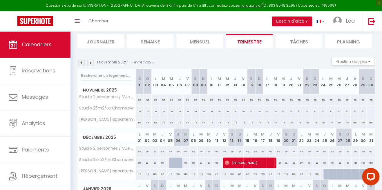
click at [142, 124] on div "115" at bounding box center [140, 122] width 8 height 11
select select "1"
type input "Sam 01 Novembre 2025"
type input "Dim 02 Novembre 2025"
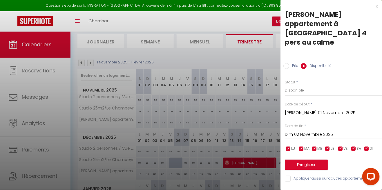
click at [116, 183] on div at bounding box center [191, 95] width 382 height 190
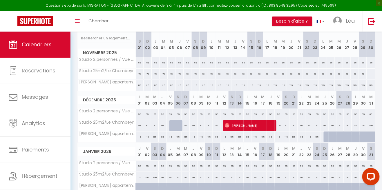
scroll to position [0, 0]
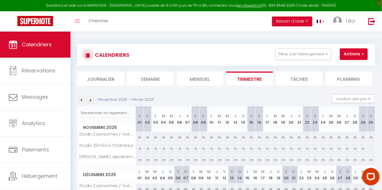
click at [78, 100] on img at bounding box center [81, 100] width 6 height 6
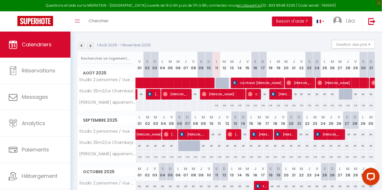
scroll to position [50, 0]
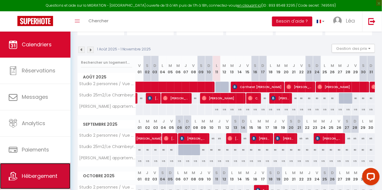
click at [48, 176] on span "Hébergement" at bounding box center [40, 176] width 36 height 7
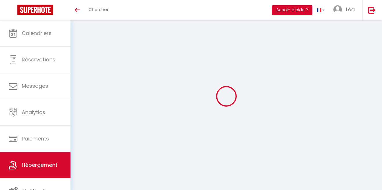
select select "3"
select select "2"
select select "1"
select select
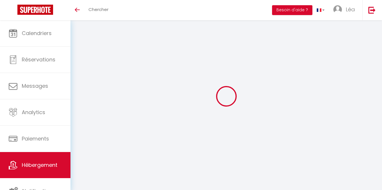
select select "28"
select select
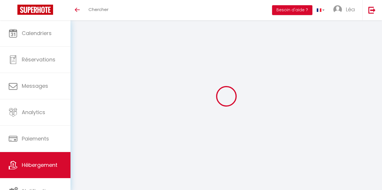
select select
checkbox input "false"
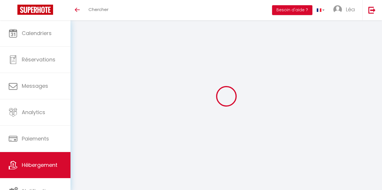
checkbox input "false"
select select
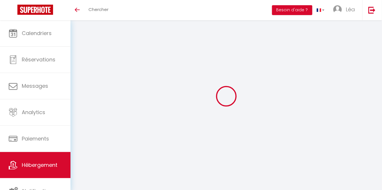
select select
checkbox input "false"
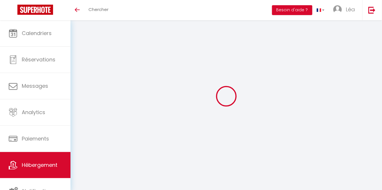
checkbox input "false"
select select
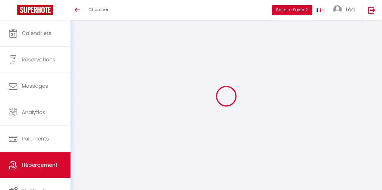
select select
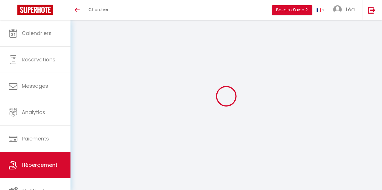
select select
checkbox input "false"
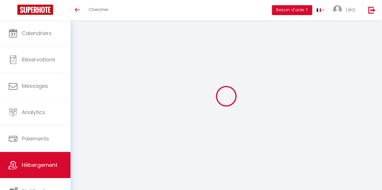
select select
type input "[PERSON_NAME] appartement à [GEOGRAPHIC_DATA] 4 pers au calme"
type input "[PERSON_NAME]"
type input "Ursini"
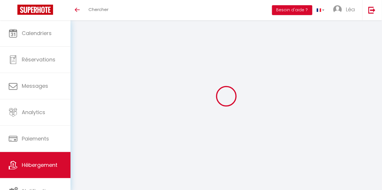
type input "[STREET_ADDRESS]"
type input "83400"
type input "Hyères"
select select "4"
select select "2"
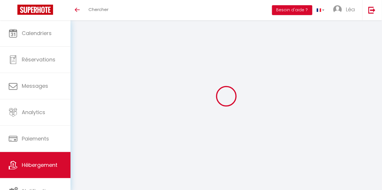
type input "115"
type input "45"
type input "1.11"
type input "300"
select select
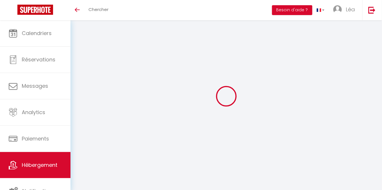
select select
type input "865, [GEOGRAPHIC_DATA]"
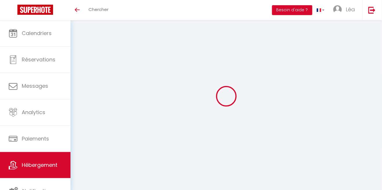
type input "83400"
type input "Hyères"
type input "[EMAIL_ADDRESS][DOMAIN_NAME]"
select select
checkbox input "false"
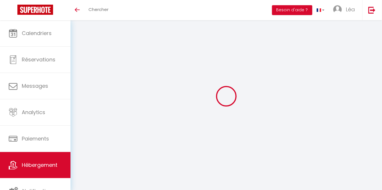
checkbox input "false"
type input "0"
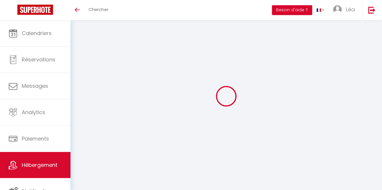
select select
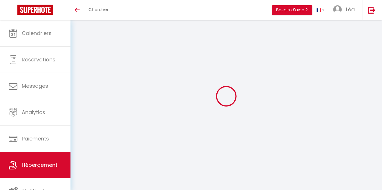
select select
checkbox input "false"
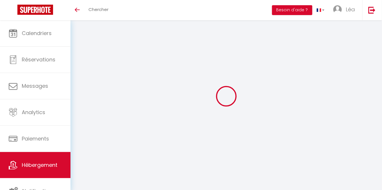
select select "15:00"
select select "23:45"
select select "10:00"
select select "30"
select select "120"
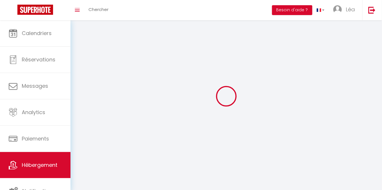
select select
checkbox input "false"
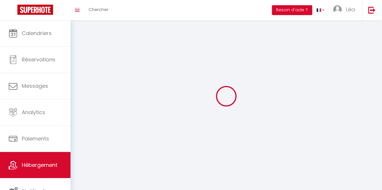
select select
checkbox input "false"
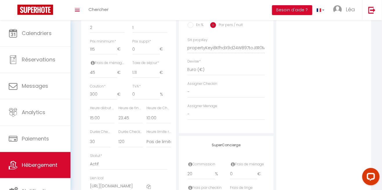
scroll to position [281, 0]
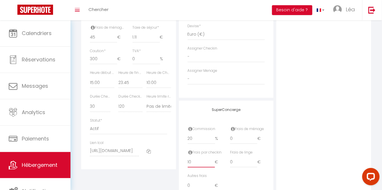
click at [199, 164] on input "10" at bounding box center [201, 162] width 27 height 10
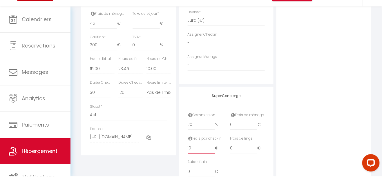
scroll to position [294, 0]
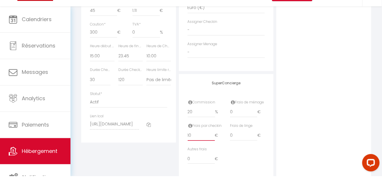
type input "1"
select select
checkbox input "false"
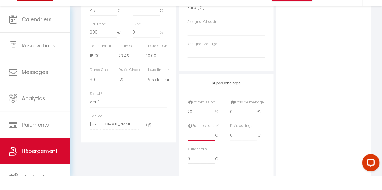
checkbox input "false"
select select
checkbox input "false"
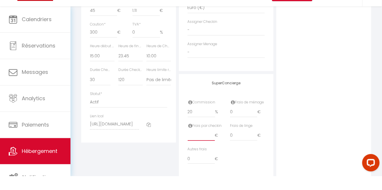
checkbox input "false"
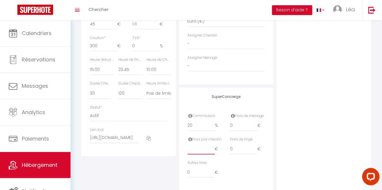
type input "0"
select select
checkbox input "false"
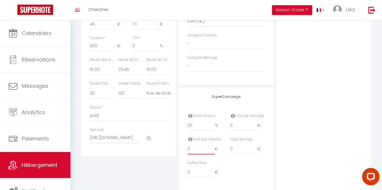
checkbox input "false"
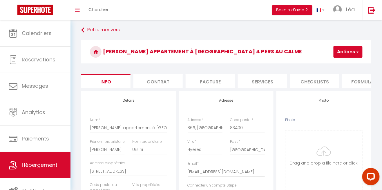
scroll to position [0, 0]
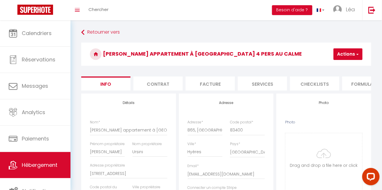
type input "0"
click at [355, 55] on button "Actions" at bounding box center [347, 54] width 29 height 12
click at [324, 67] on input "Enregistrer" at bounding box center [316, 67] width 21 height 6
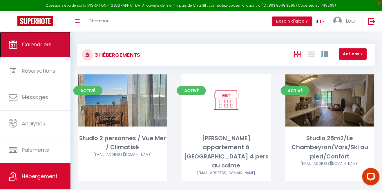
click at [55, 52] on link "Calendriers" at bounding box center [35, 45] width 70 height 26
click at [58, 45] on link "Calendriers" at bounding box center [35, 45] width 70 height 26
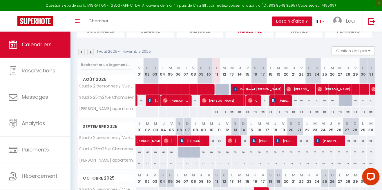
scroll to position [75, 0]
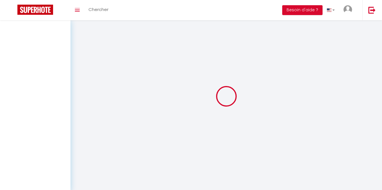
select select "3"
select select "2"
select select "1"
select select
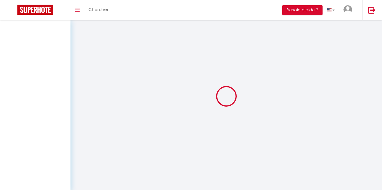
select select
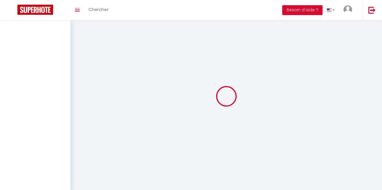
select select
checkbox input "false"
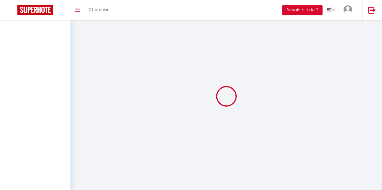
select select
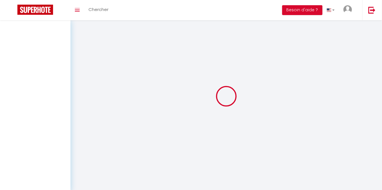
select select
checkbox input "false"
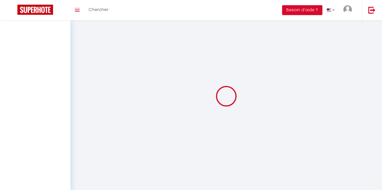
checkbox input "false"
select select
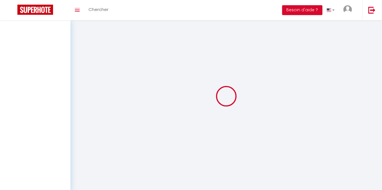
select select
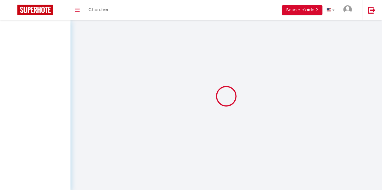
select select
checkbox input "false"
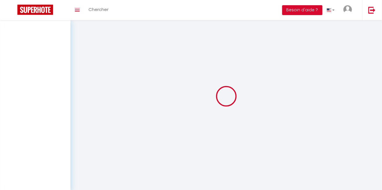
select select
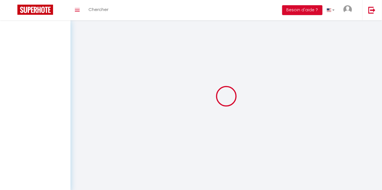
select select
checkbox input "false"
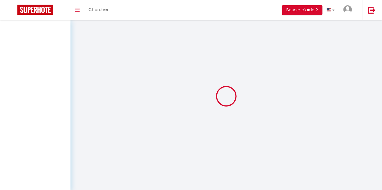
checkbox input "false"
select select
select select "1"
select select
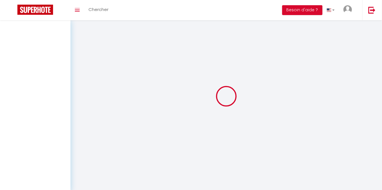
select select "28"
select select
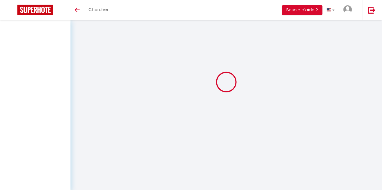
select select
checkbox input "false"
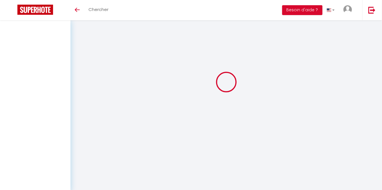
checkbox input "false"
select select
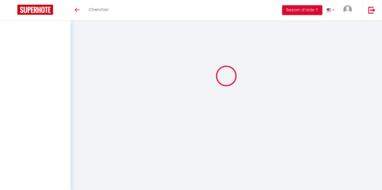
select select
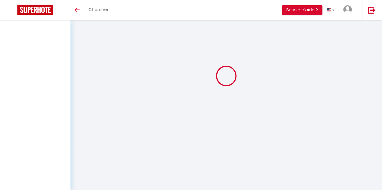
checkbox input "false"
select select
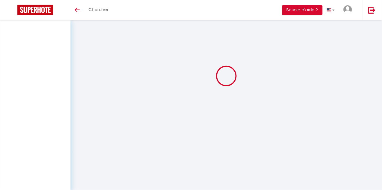
select select
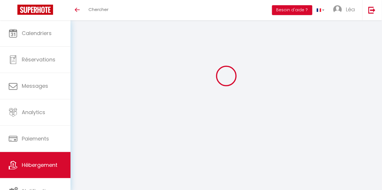
select select
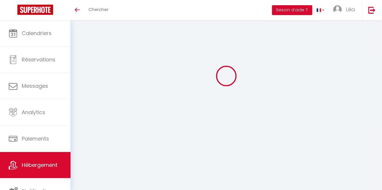
select select
checkbox input "false"
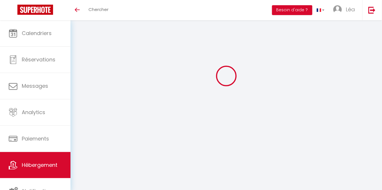
select select
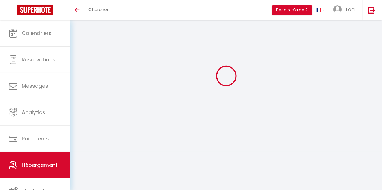
select select
checkbox input "false"
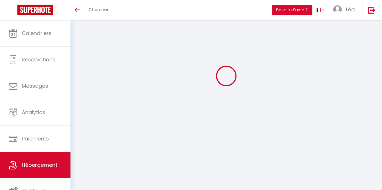
checkbox input "false"
select select
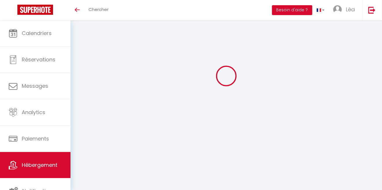
select select
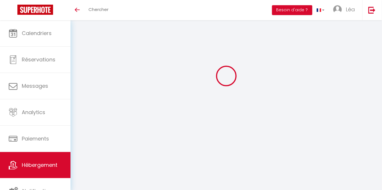
checkbox input "false"
select select
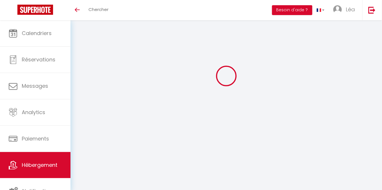
select select
type input "[PERSON_NAME] appartement à [GEOGRAPHIC_DATA] 4 pers au calme"
type input "Paul"
type input "Ursini"
type input "865 route de la crau"
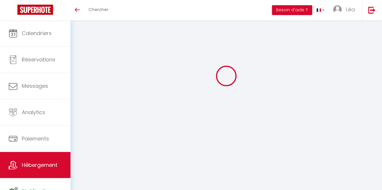
type input "83400"
type input "Hyères"
select select "4"
select select "2"
type input "115"
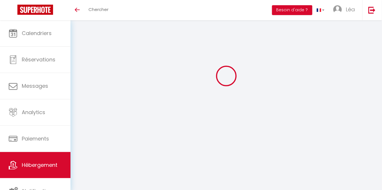
type input "45"
type input "1.11"
type input "300"
select select
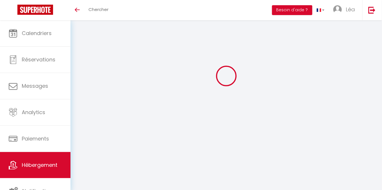
select select
type input "865, Route de la Crau"
type input "83400"
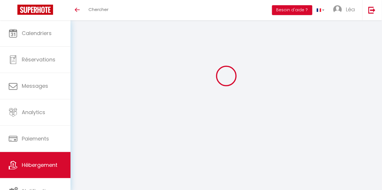
type input "Hyères"
type input "[EMAIL_ADDRESS][DOMAIN_NAME]"
select select
checkbox input "false"
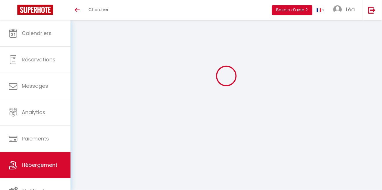
checkbox input "false"
type input "0"
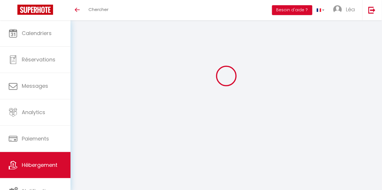
select select "+ 15 %"
select select
checkbox input "false"
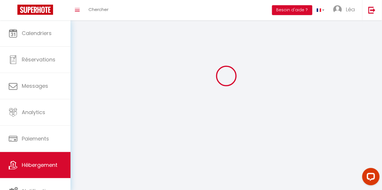
checkbox input "false"
select select "7311-1484894477679122785"
select select "365"
select select "EUR"
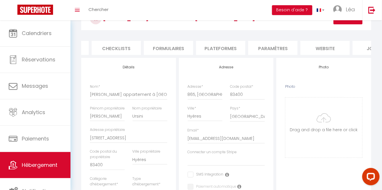
scroll to position [0, 200]
click at [231, 48] on li "Plateformes" at bounding box center [219, 48] width 49 height 14
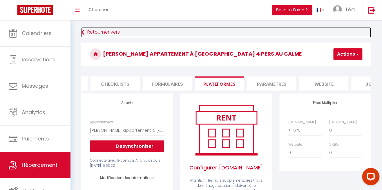
click at [84, 33] on icon at bounding box center [82, 32] width 3 height 10
